Goal: Find specific page/section: Find specific page/section

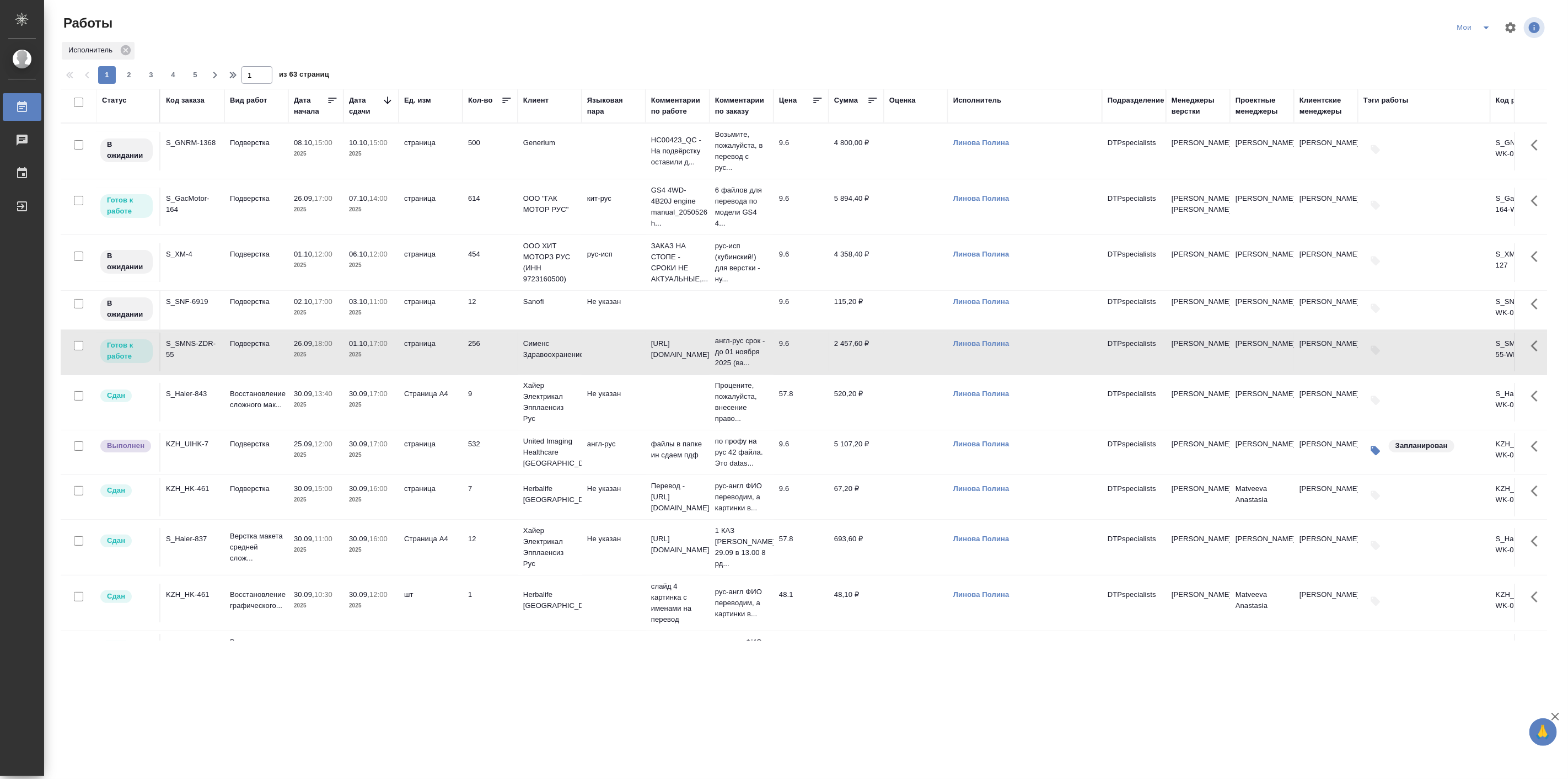
click at [1491, 28] on icon "split button" at bounding box center [1486, 27] width 13 height 13
click at [1464, 96] on li "все" at bounding box center [1475, 102] width 66 height 18
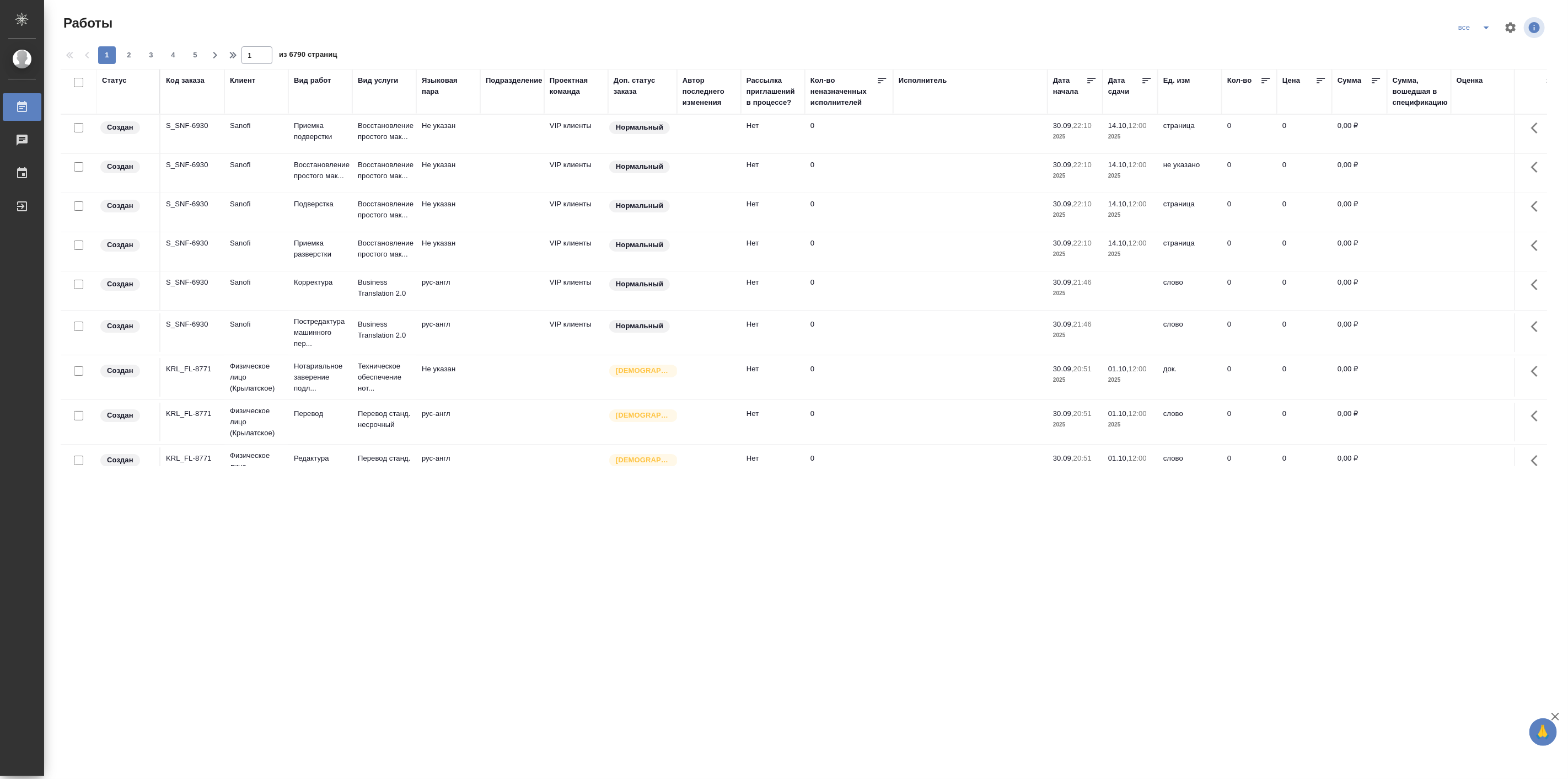
click at [186, 81] on div "Код заказа" at bounding box center [185, 80] width 38 height 11
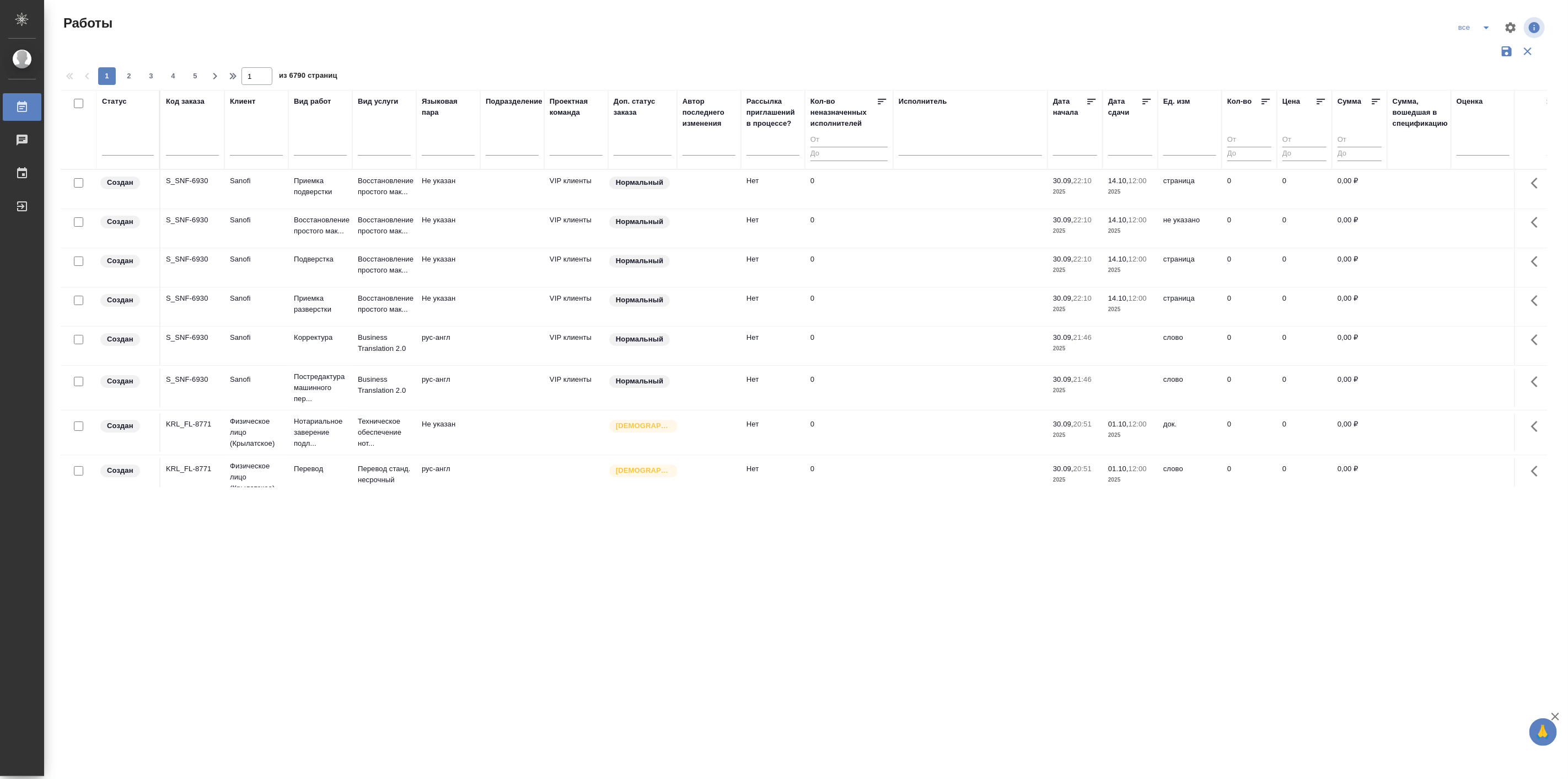
click at [195, 133] on div "Код заказа" at bounding box center [192, 130] width 53 height 68
click at [196, 138] on div at bounding box center [192, 149] width 53 height 27
click at [196, 143] on input "text" at bounding box center [192, 148] width 53 height 14
paste input "S_GacMotor-168-WK-016 е"
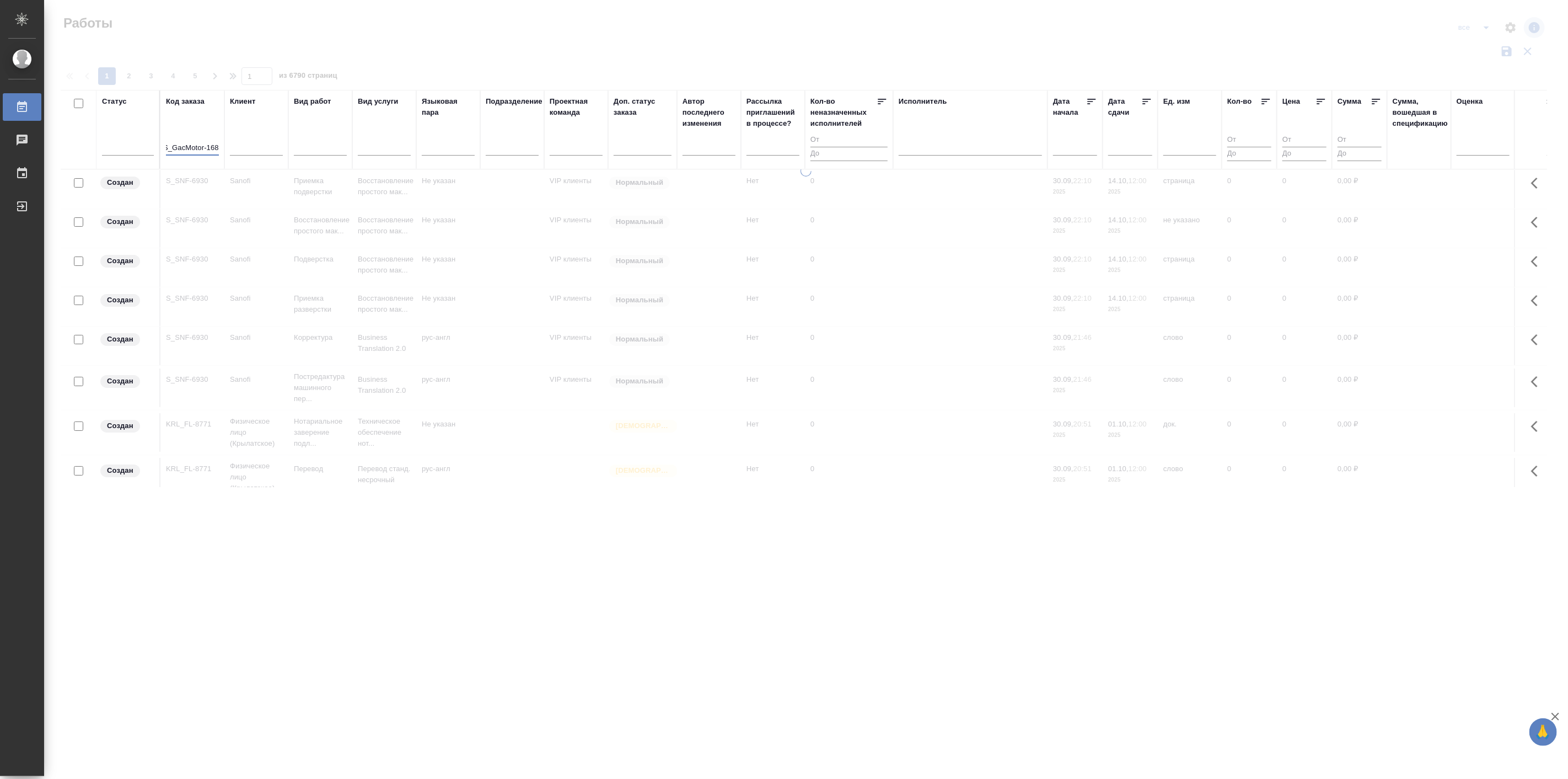
scroll to position [0, 4]
type input "S_GacMotor-168"
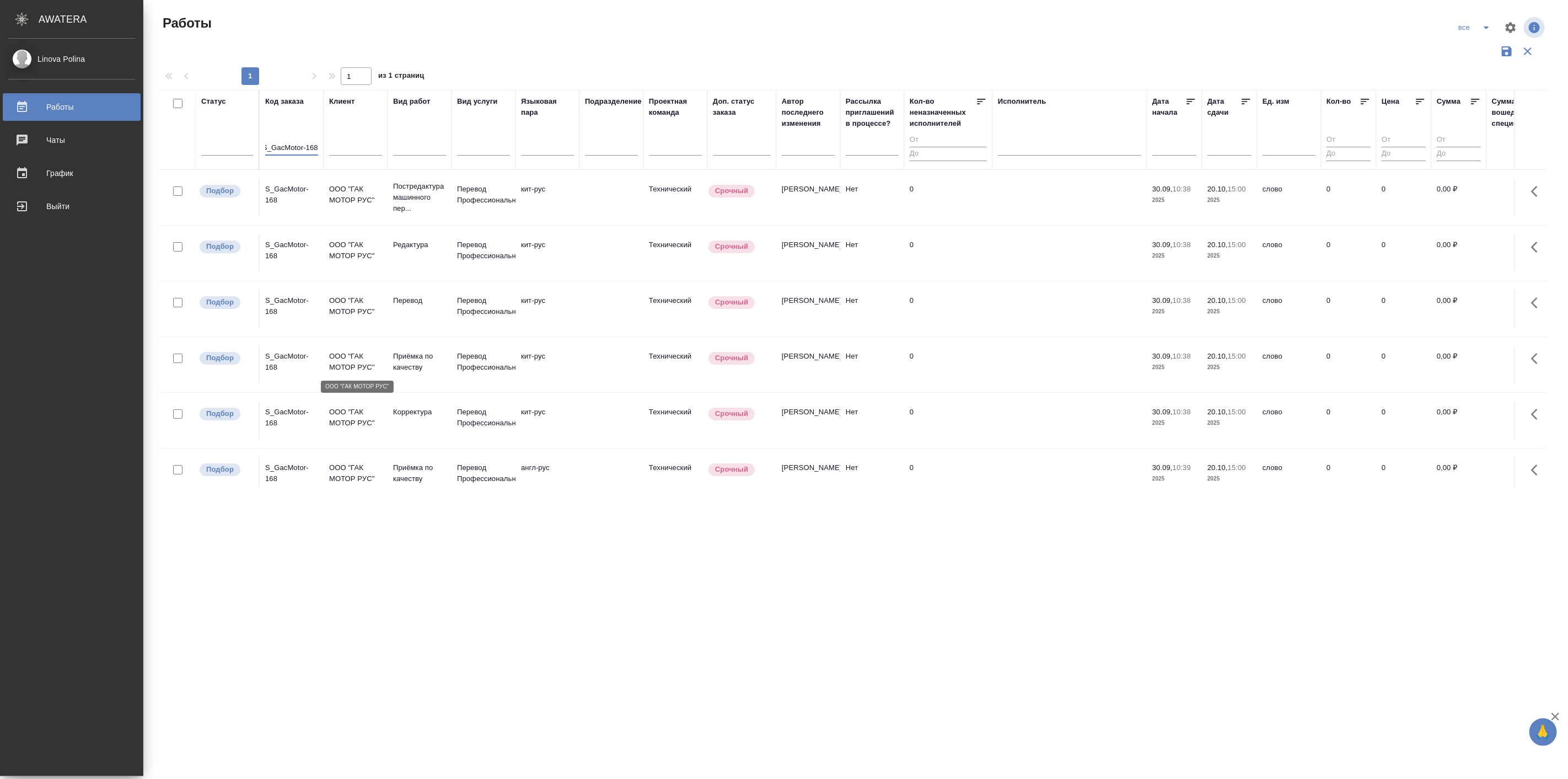
click at [348, 370] on p "ООО "ГАК МОТОР РУС"" at bounding box center [355, 362] width 53 height 22
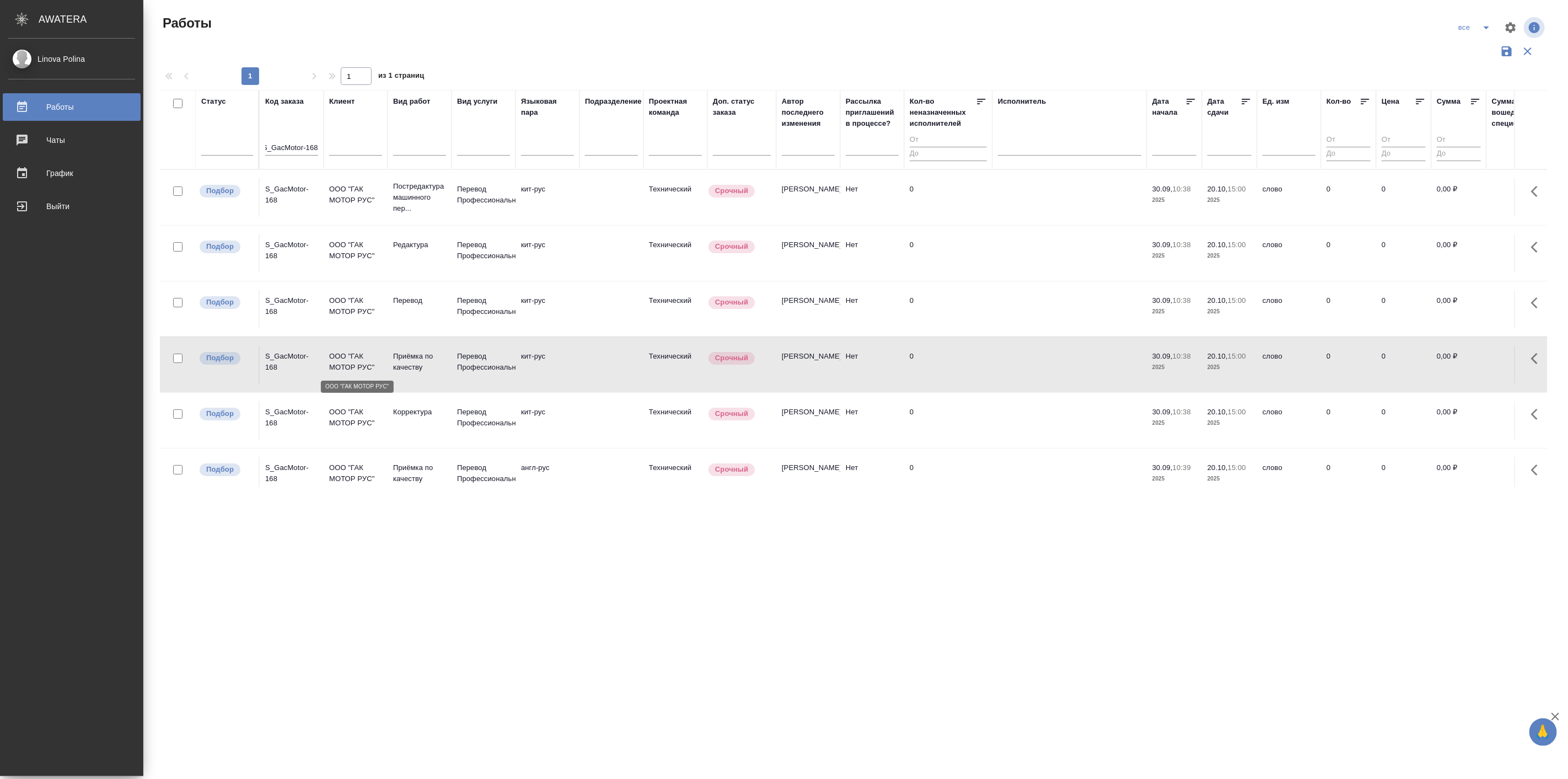
scroll to position [0, 0]
click at [348, 370] on p "ООО "ГАК МОТОР РУС"" at bounding box center [355, 362] width 53 height 22
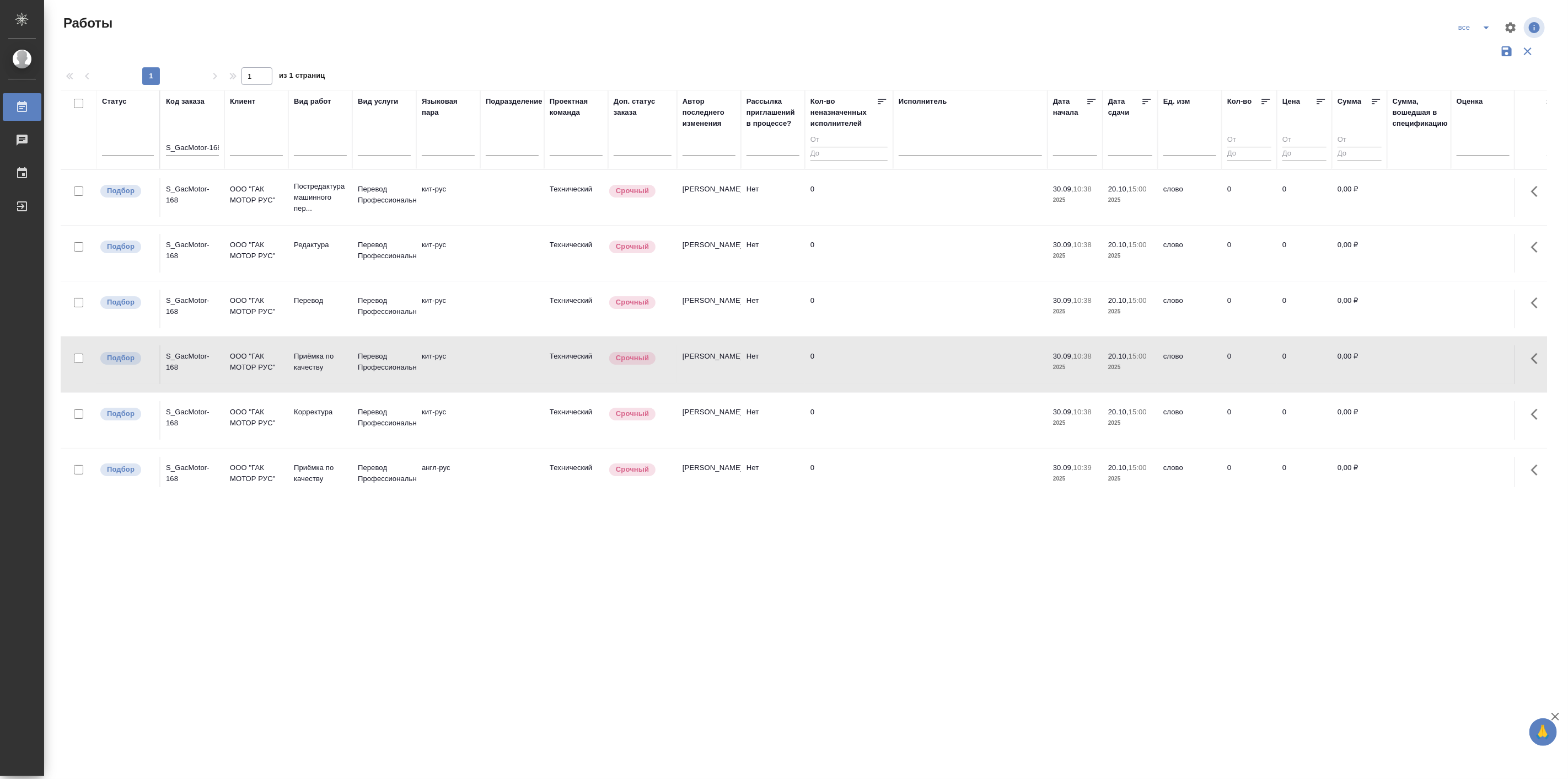
click at [1530, 50] on icon "button" at bounding box center [1528, 51] width 13 height 13
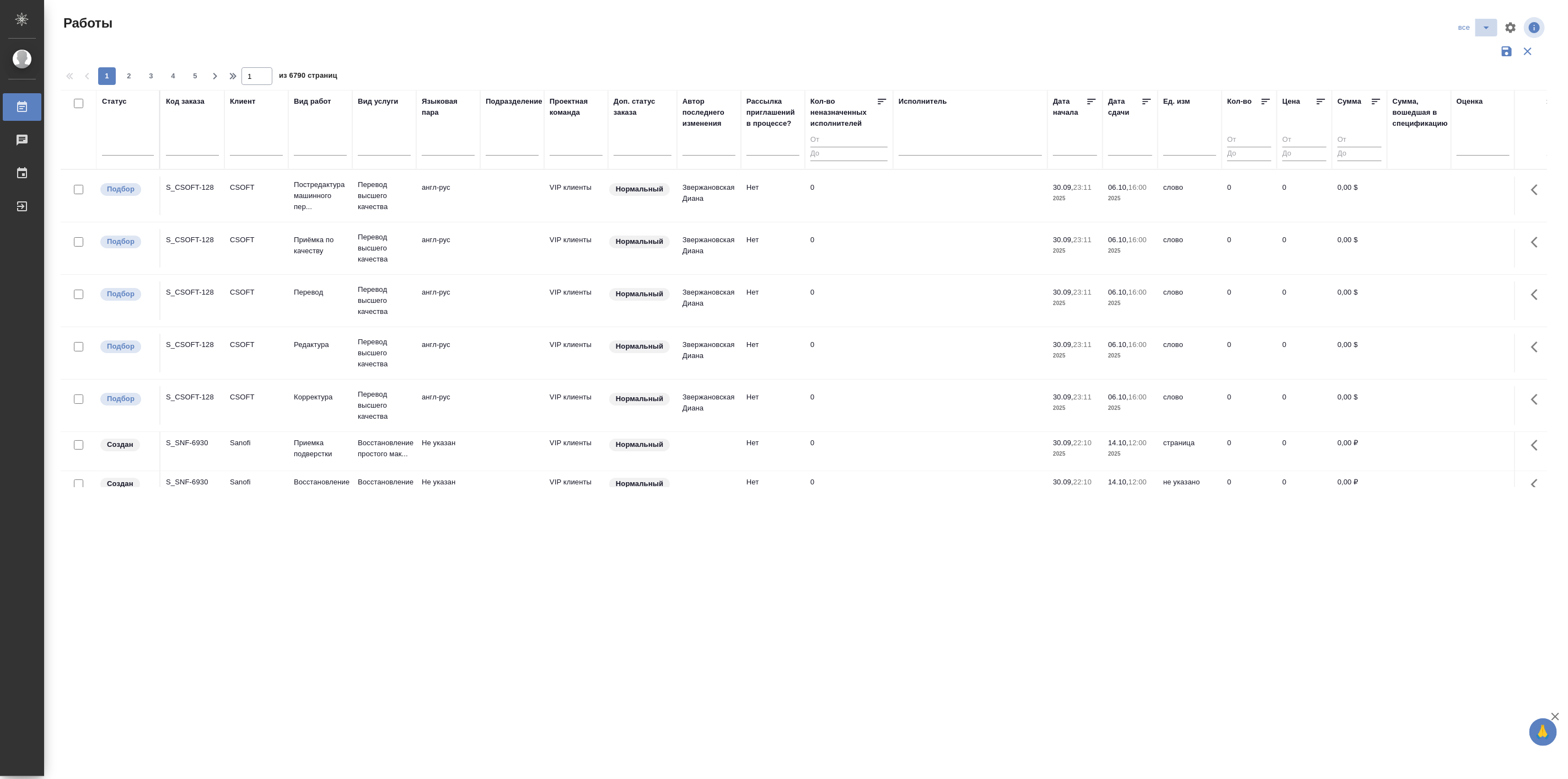
click at [1485, 35] on button "split button" at bounding box center [1486, 27] width 22 height 18
click at [1480, 84] on li "Подбор Лайт" at bounding box center [1475, 85] width 66 height 18
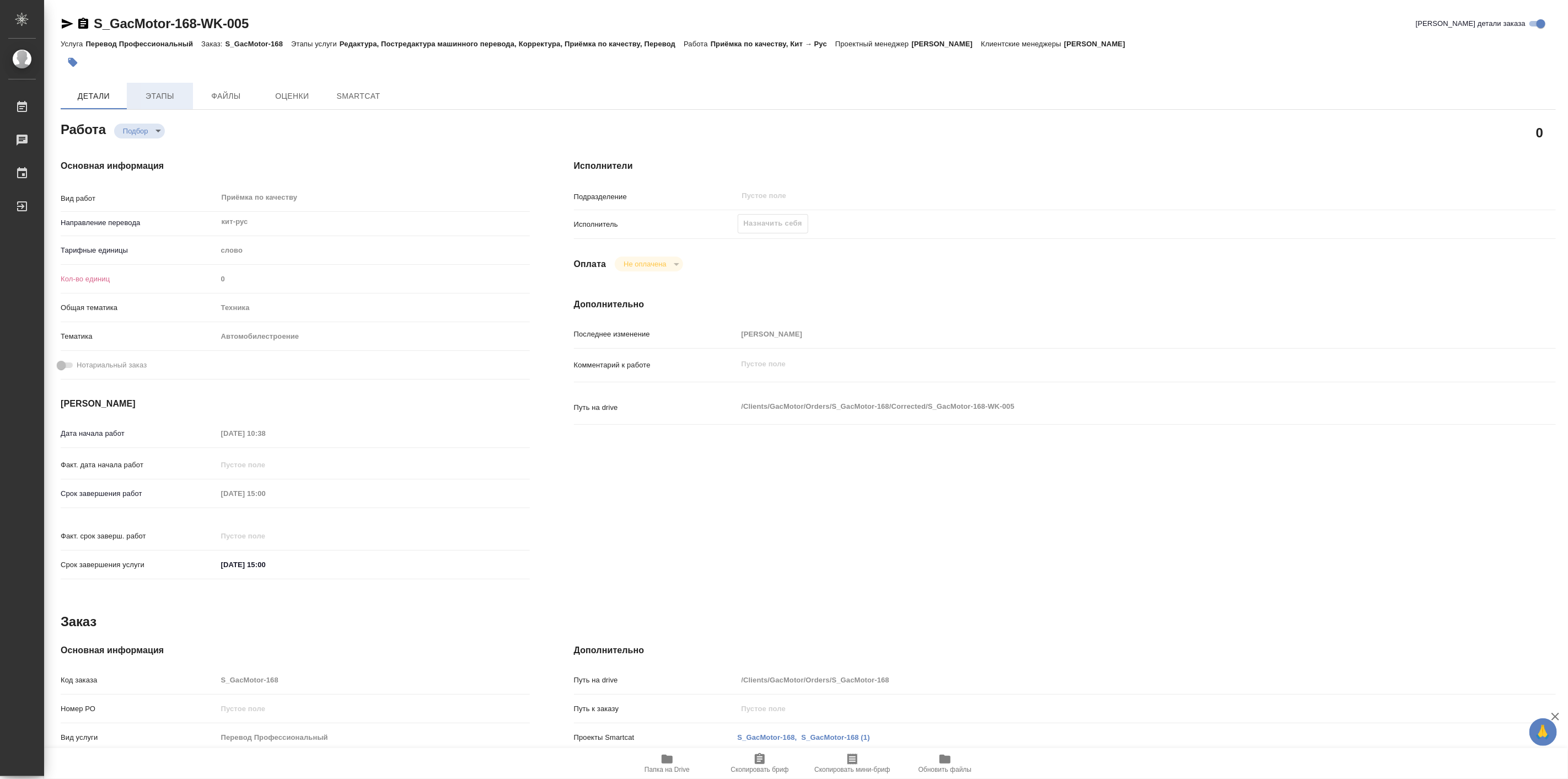
type textarea "x"
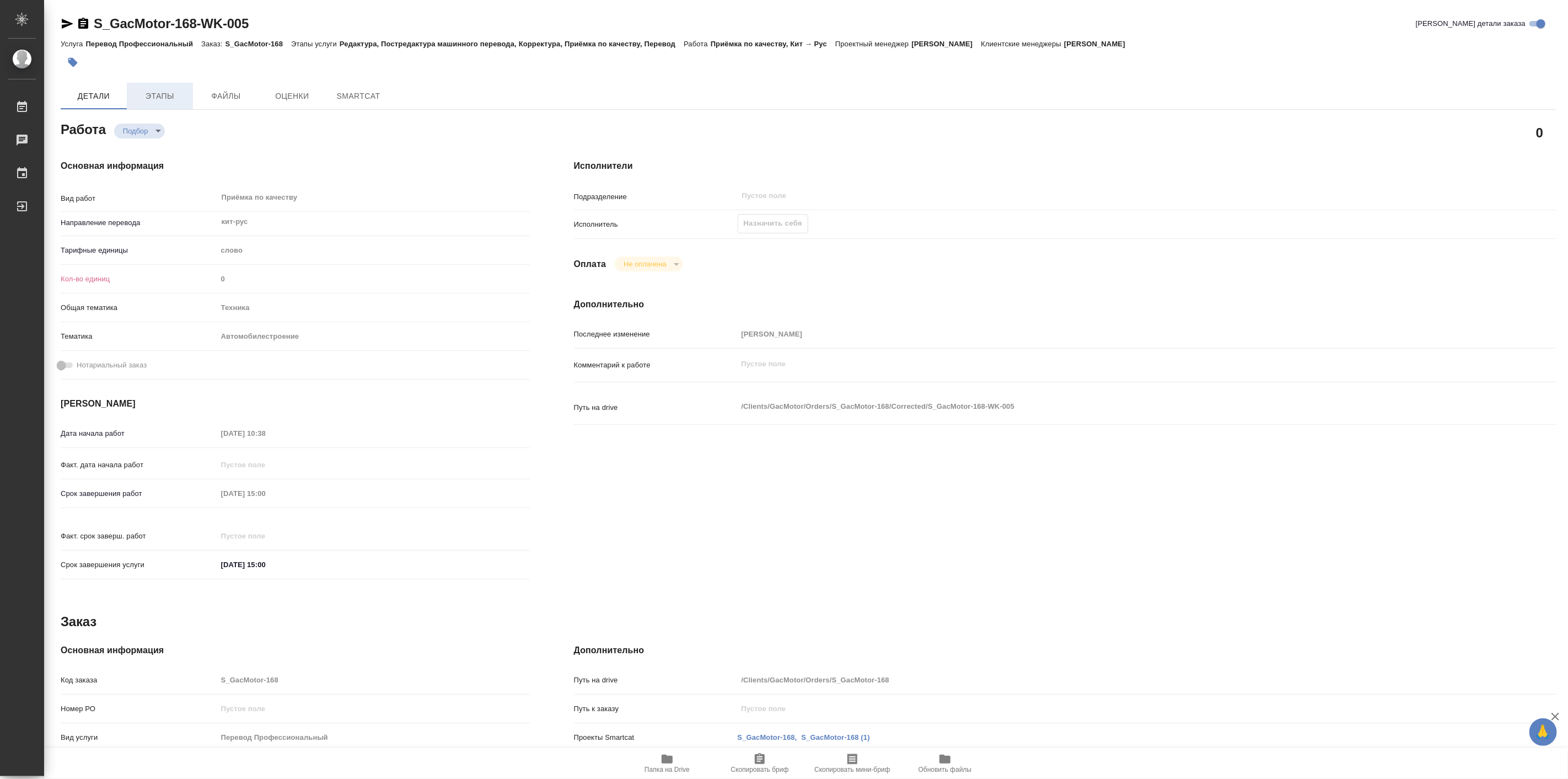
type textarea "x"
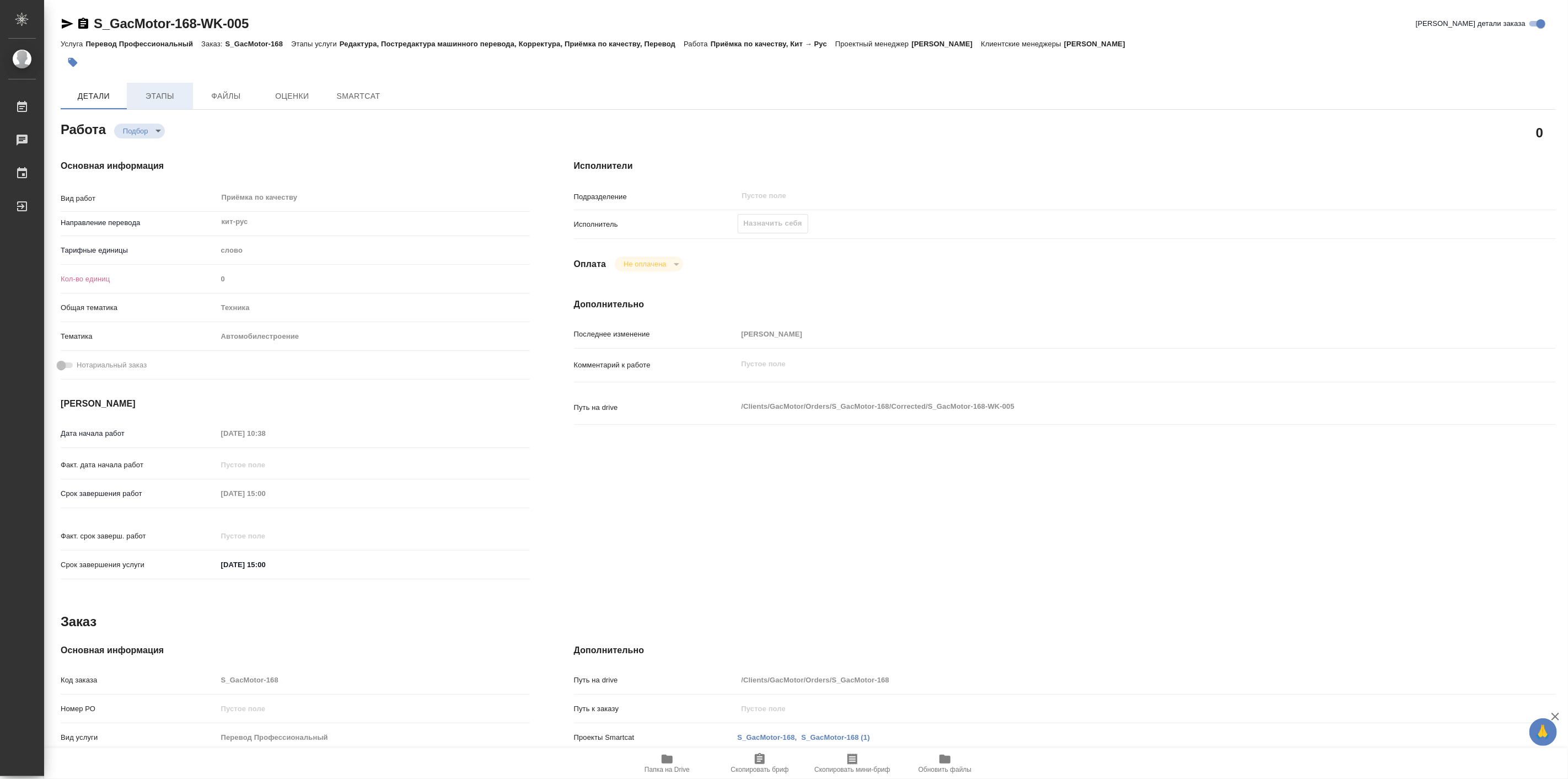
type textarea "x"
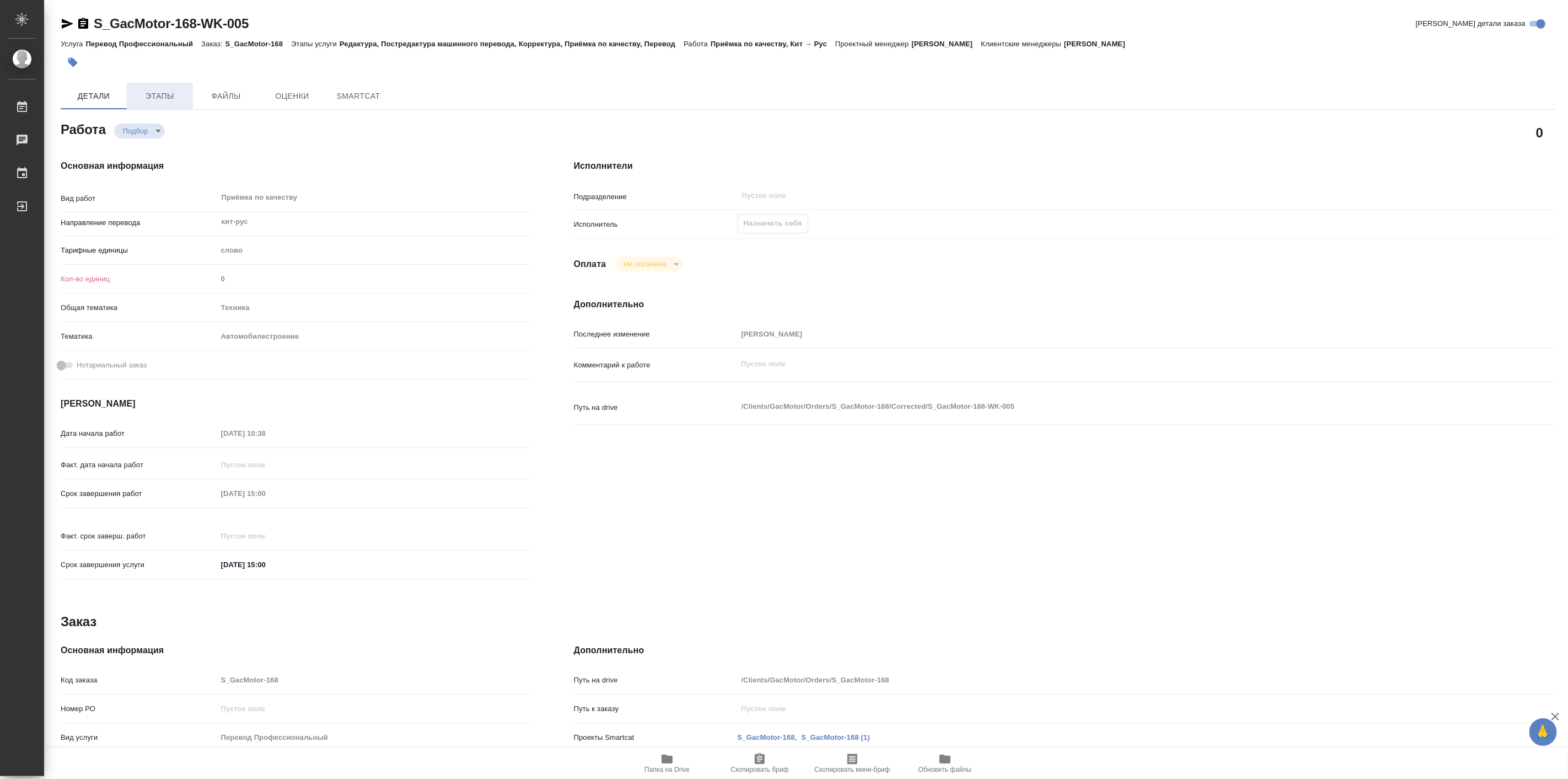
type textarea "x"
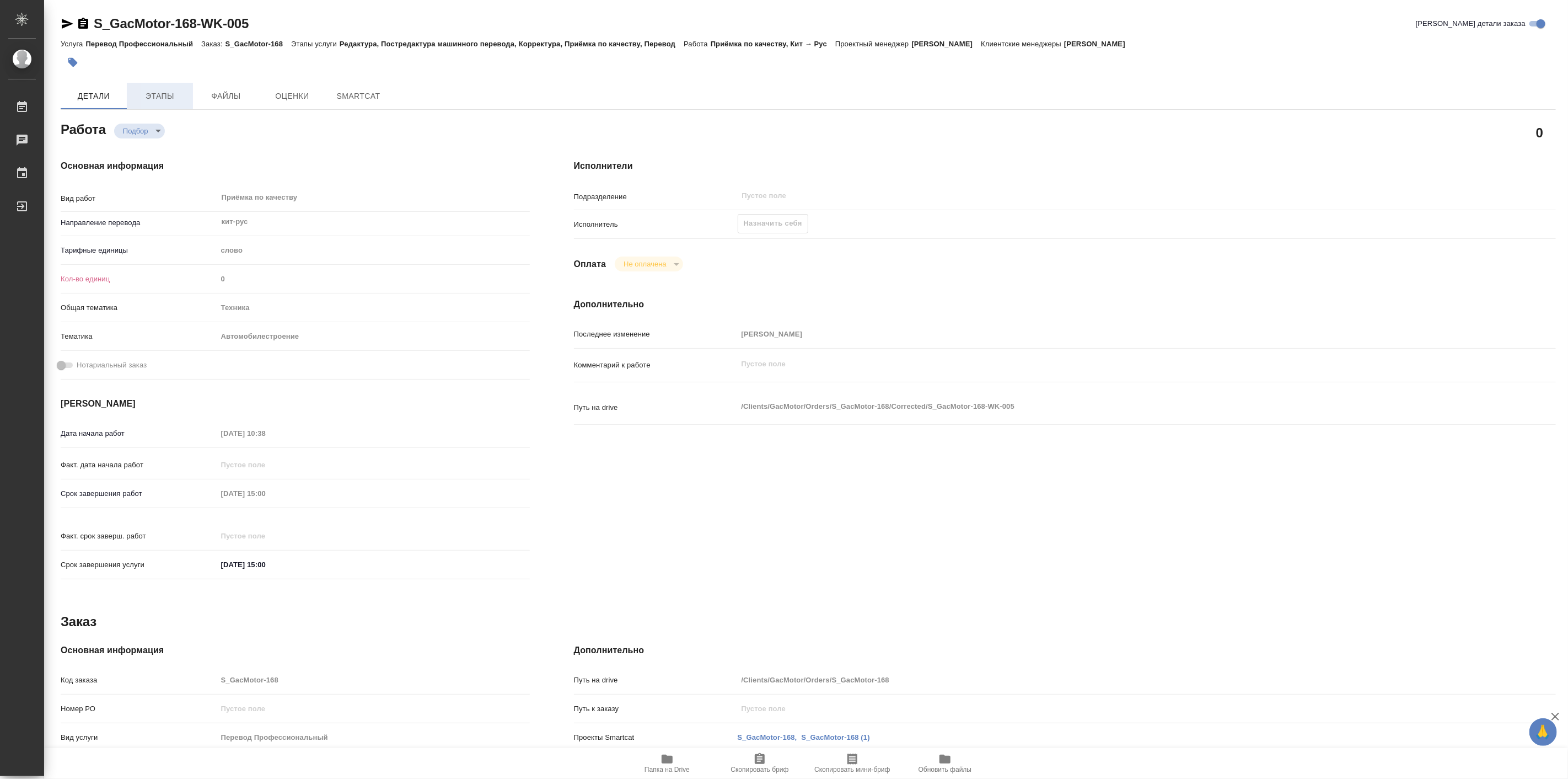
click at [178, 95] on span "Этапы" at bounding box center [159, 96] width 53 height 14
type textarea "x"
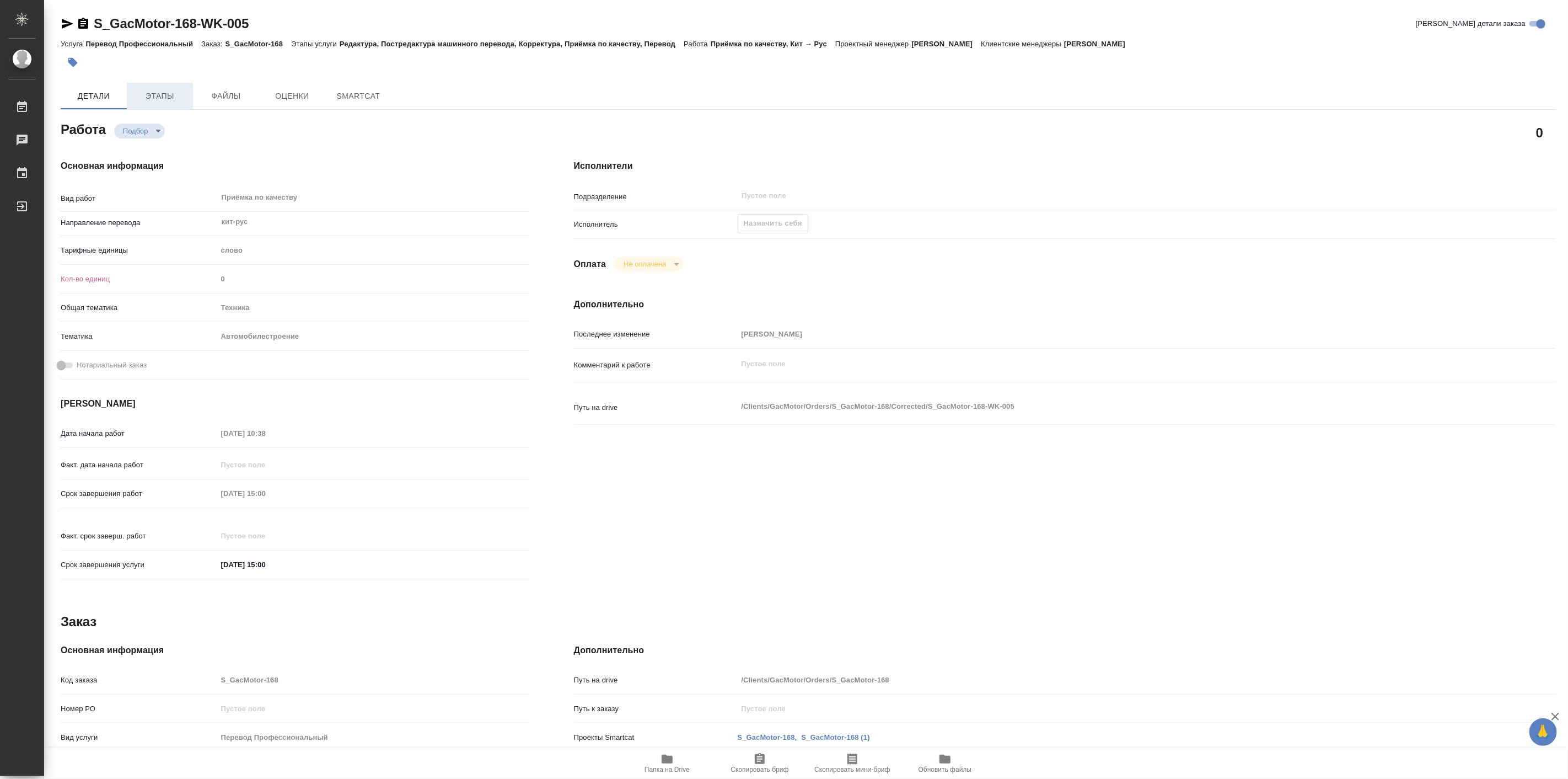
type textarea "x"
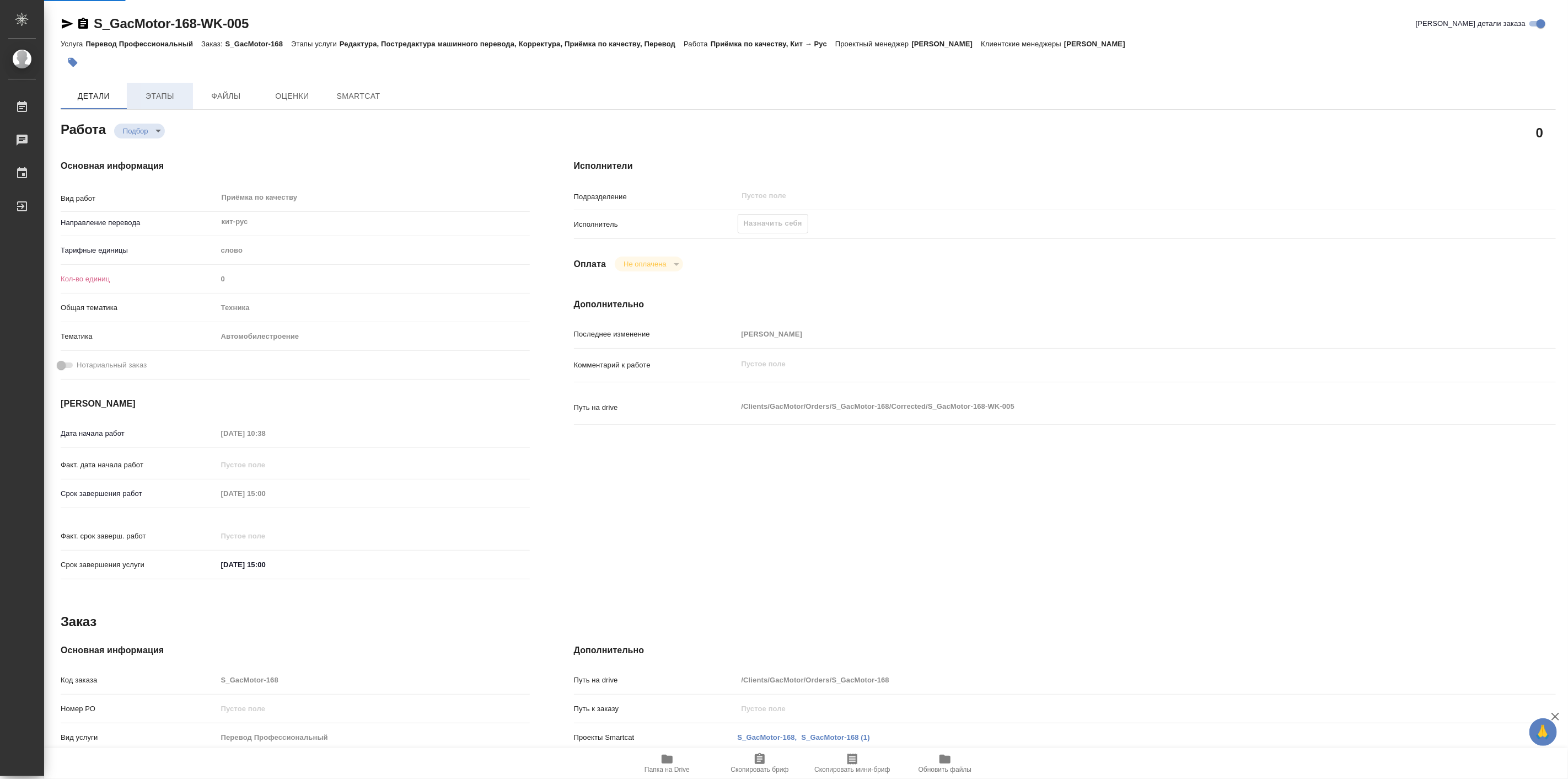
type textarea "x"
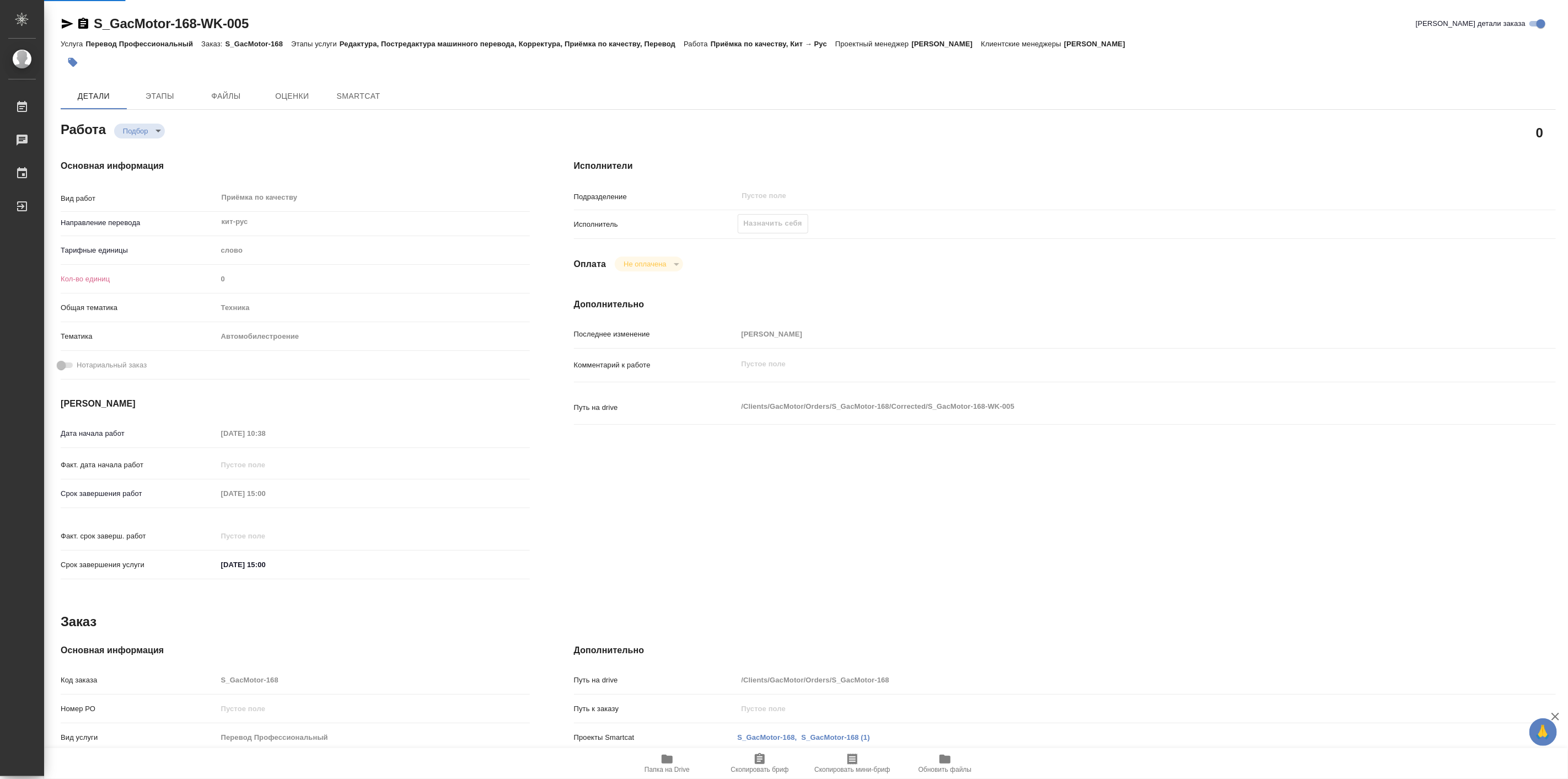
type textarea "x"
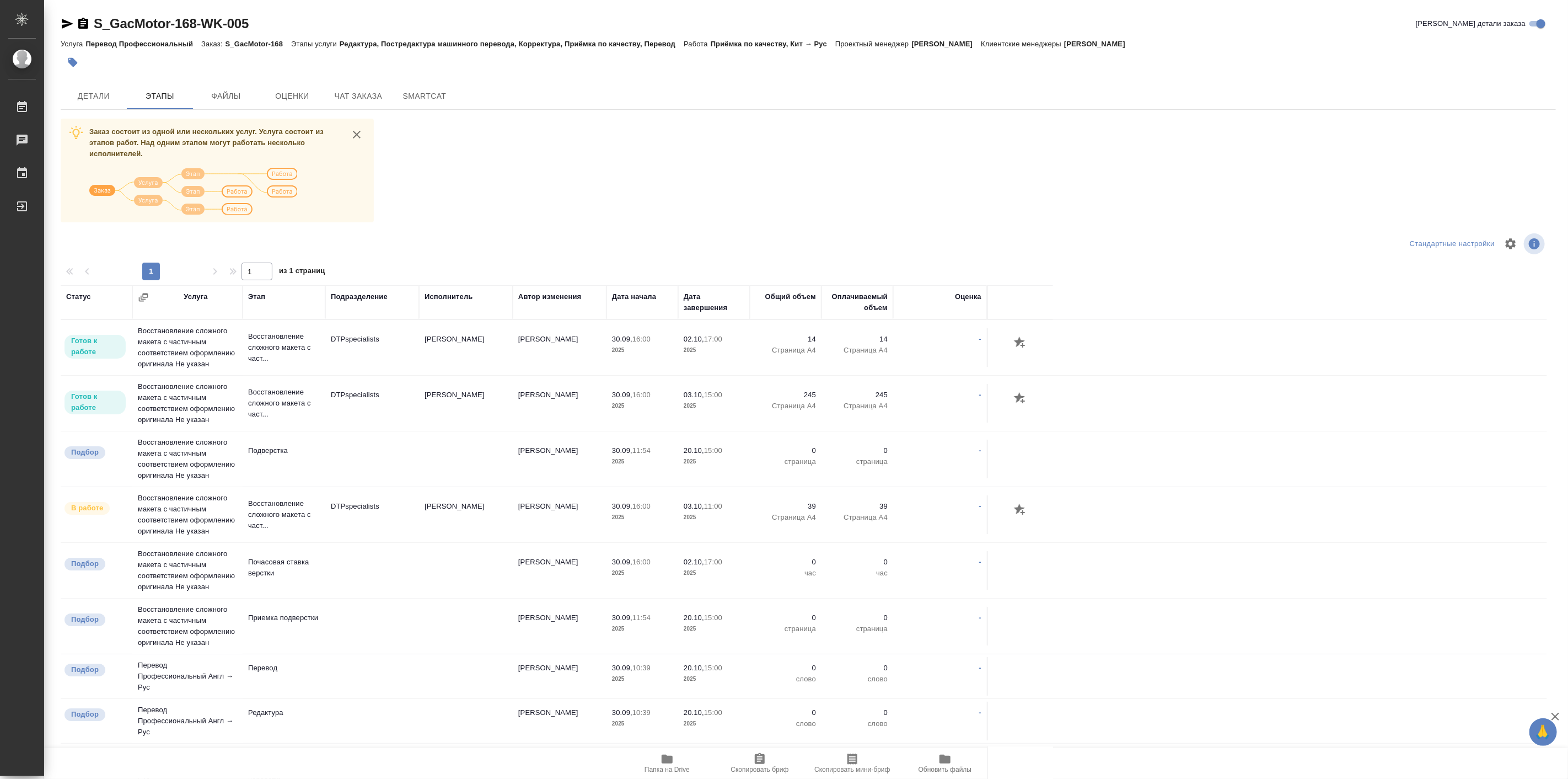
scroll to position [85, 0]
